Goal: Task Accomplishment & Management: Use online tool/utility

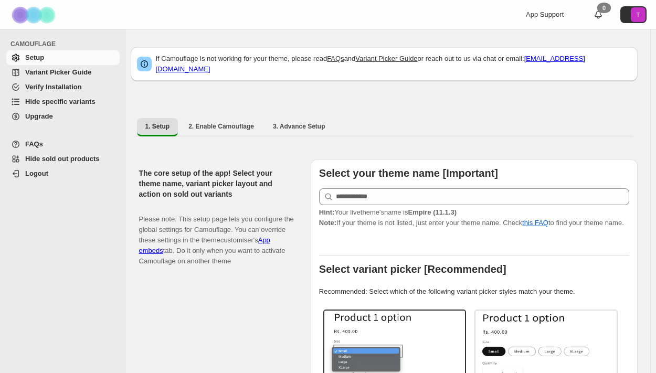
click at [61, 103] on span "Hide specific variants" at bounding box center [60, 102] width 70 height 8
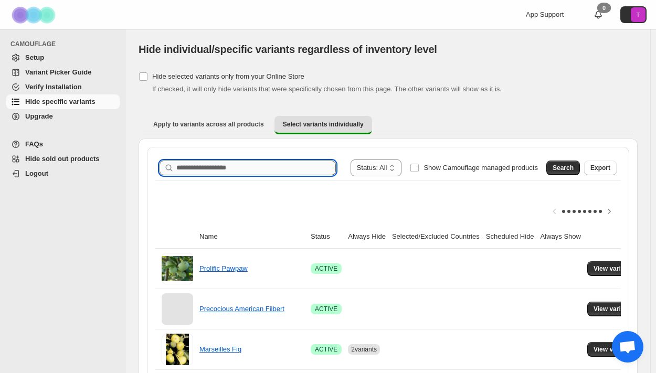
click at [279, 165] on input "Search product name" at bounding box center [256, 168] width 160 height 15
type input "**********"
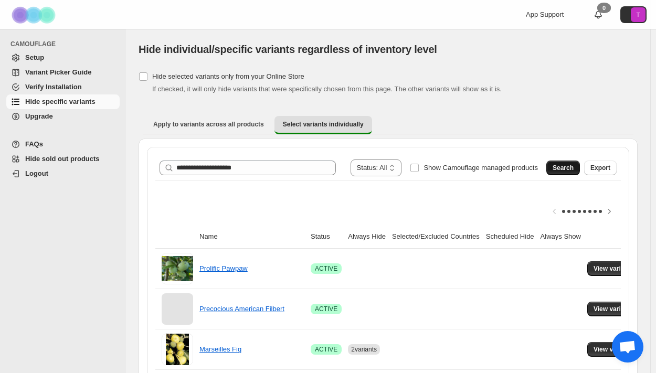
click at [569, 171] on span "Search" at bounding box center [563, 168] width 21 height 8
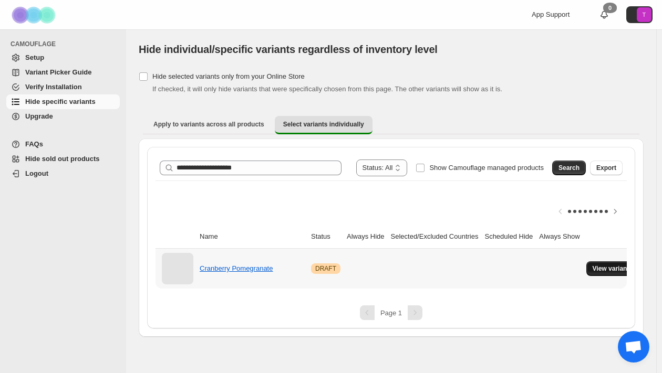
click at [616, 267] on span "View variants" at bounding box center [612, 269] width 40 height 8
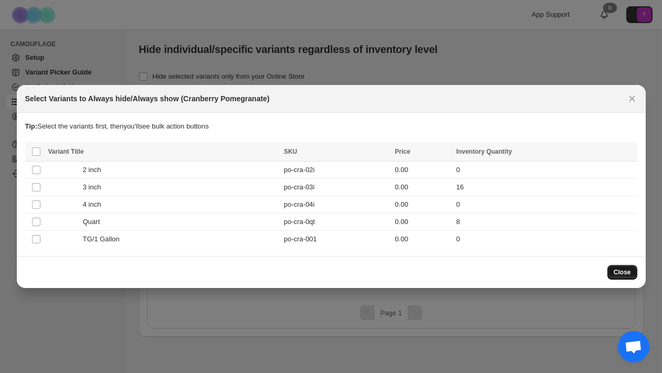
click at [623, 274] on span "Close" at bounding box center [621, 272] width 17 height 8
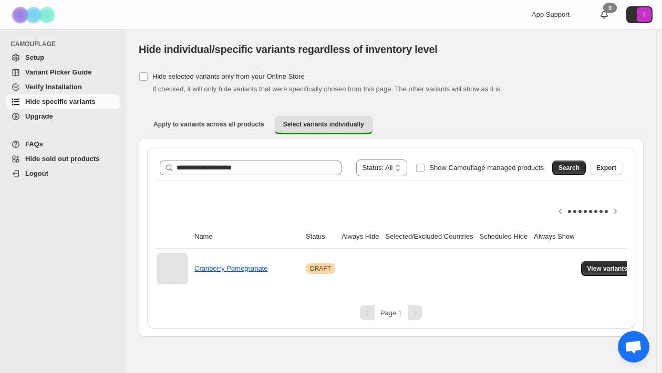
scroll to position [0, 8]
click at [252, 272] on link "Cranberry Pomegranate" at bounding box center [227, 269] width 73 height 8
click at [587, 266] on span "View variants" at bounding box center [604, 269] width 40 height 8
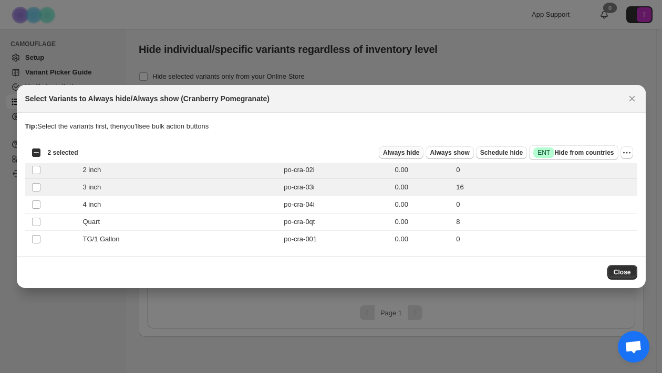
click at [409, 153] on span "Always hide" at bounding box center [401, 153] width 36 height 8
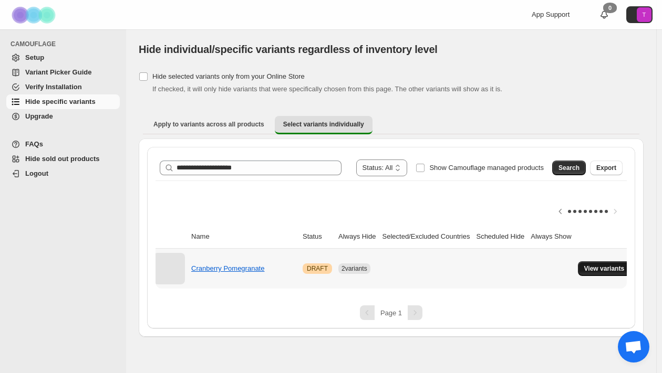
click at [593, 266] on span "View variants" at bounding box center [604, 269] width 40 height 8
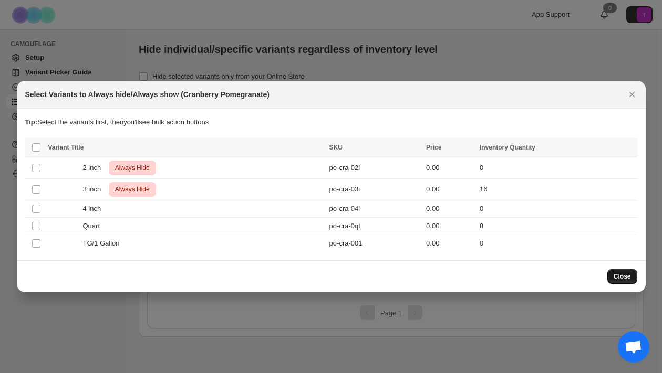
click at [625, 283] on button "Close" at bounding box center [622, 276] width 30 height 15
